Goal: Transaction & Acquisition: Purchase product/service

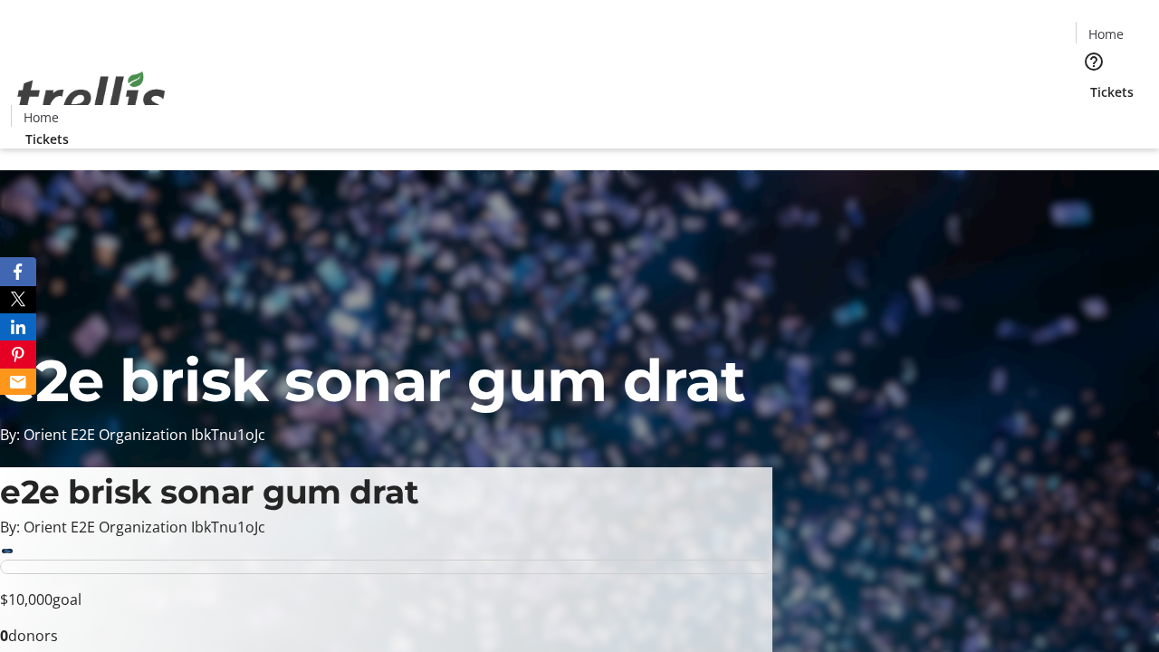
click at [1090, 82] on span "Tickets" at bounding box center [1111, 91] width 43 height 19
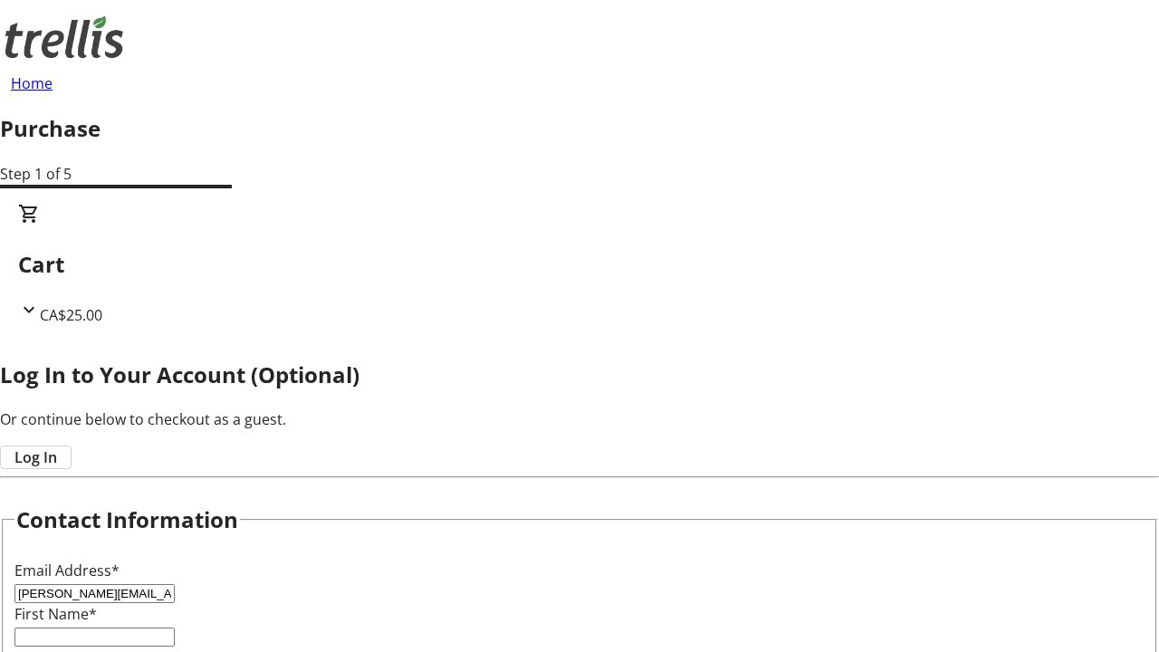
type input "[PERSON_NAME][EMAIL_ADDRESS][DOMAIN_NAME]"
type input "[PERSON_NAME]"
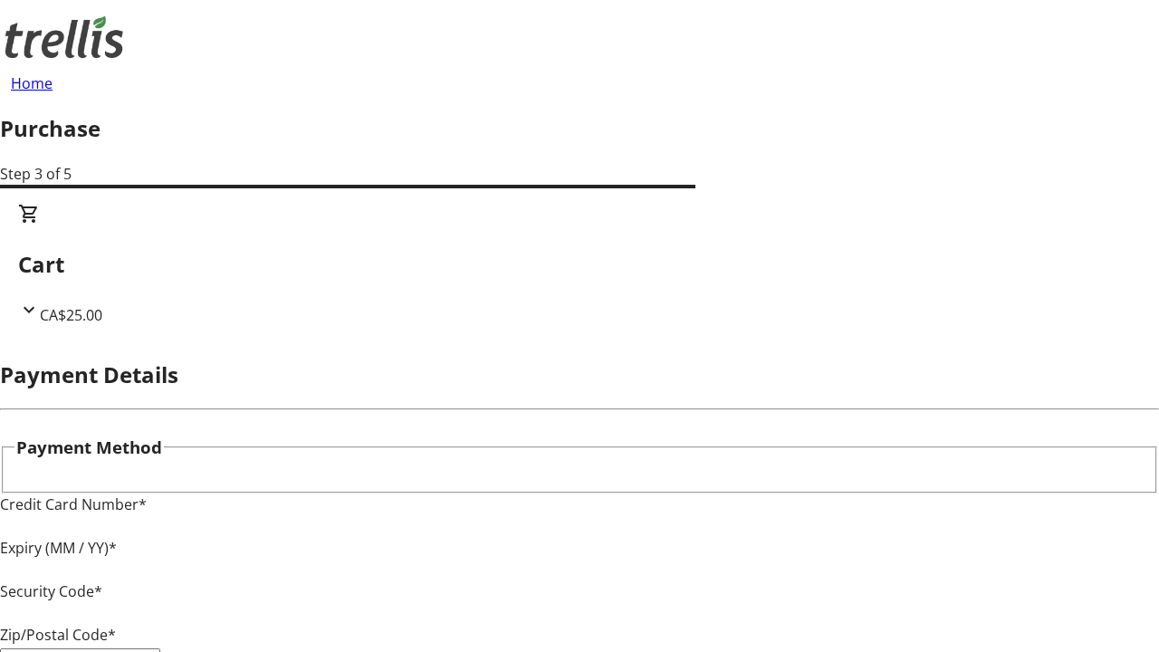
type input "V1Y 0C2"
